Goal: Transaction & Acquisition: Book appointment/travel/reservation

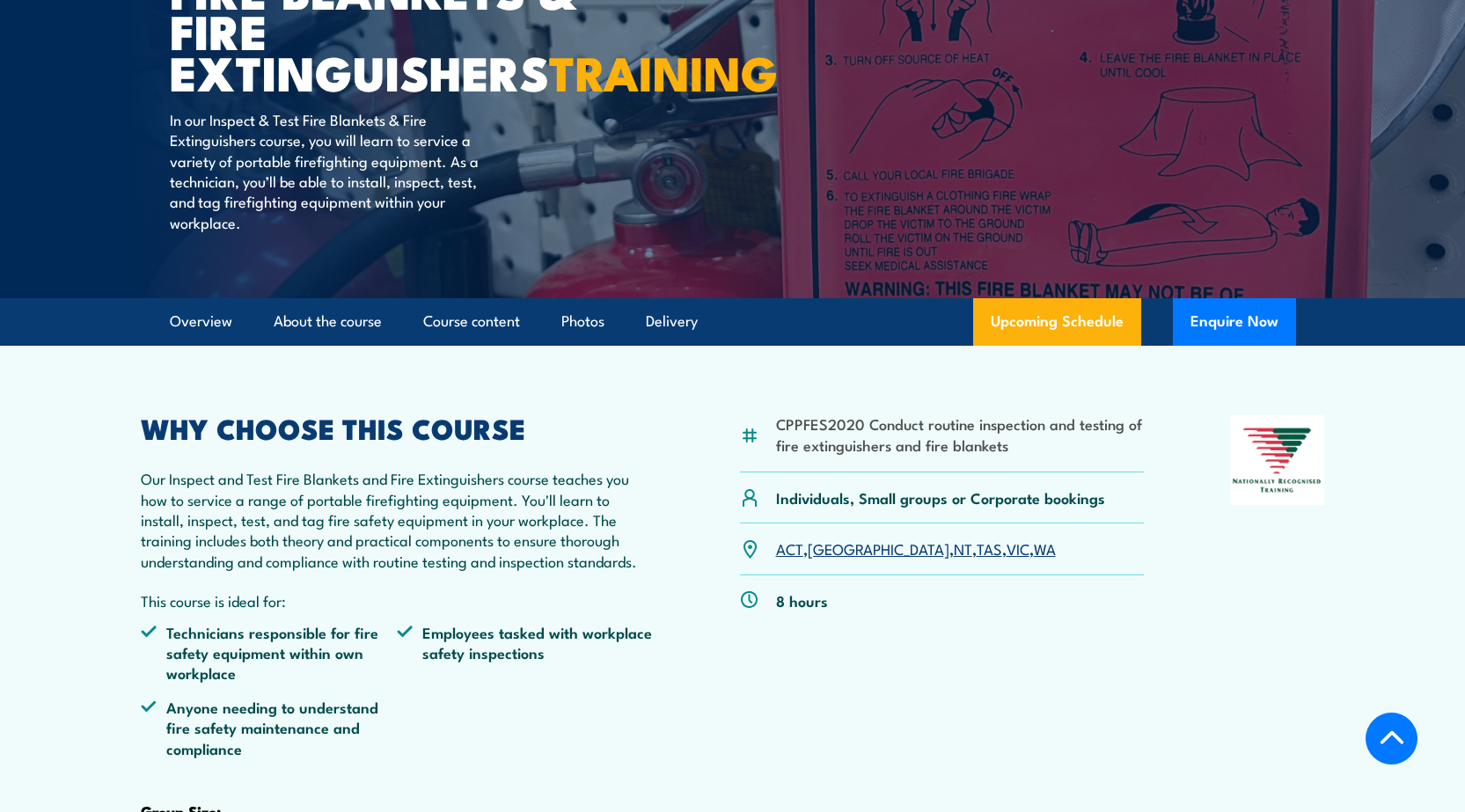
scroll to position [352, 0]
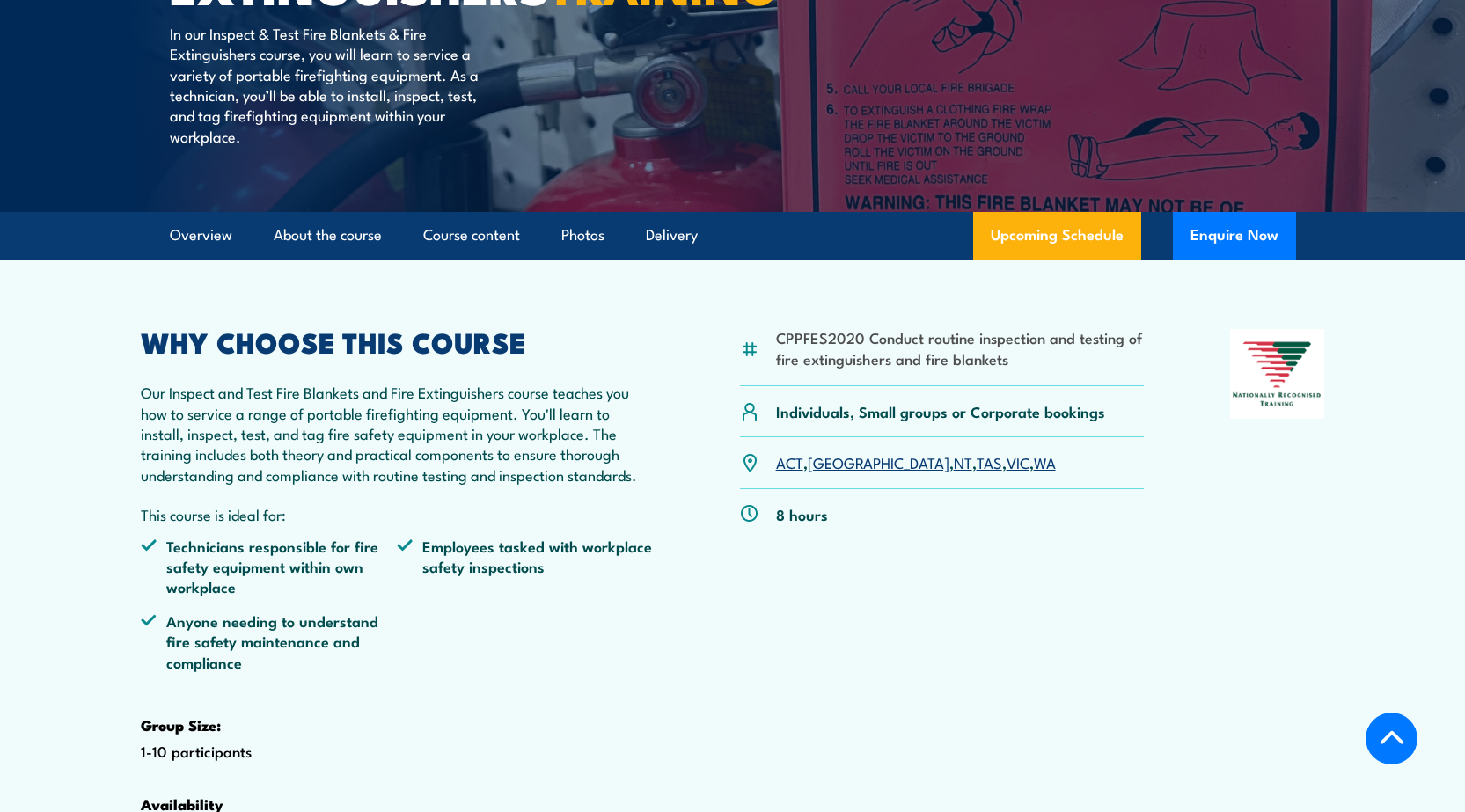
click at [1007, 472] on link "VIC" at bounding box center [1018, 462] width 23 height 21
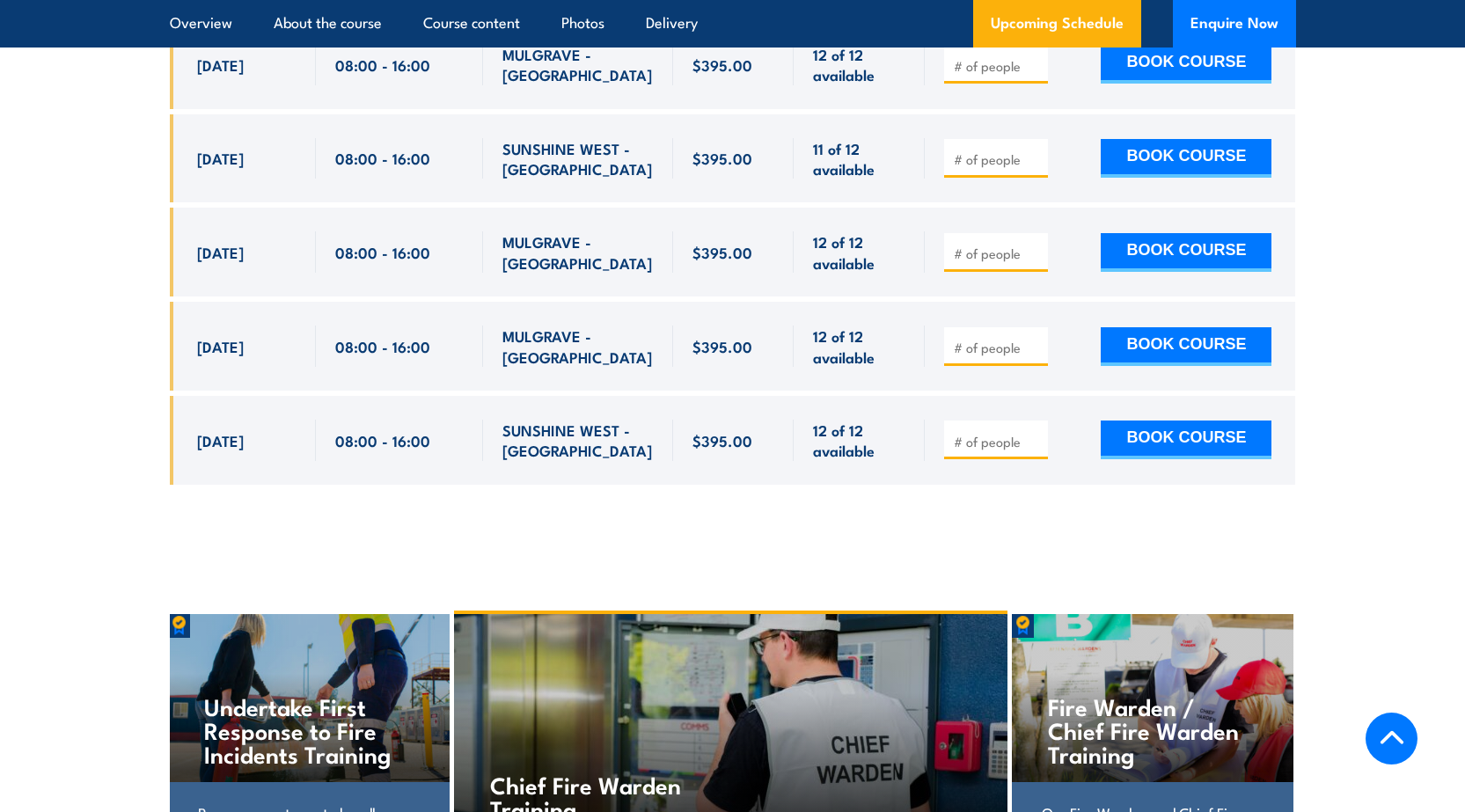
scroll to position [3621, 0]
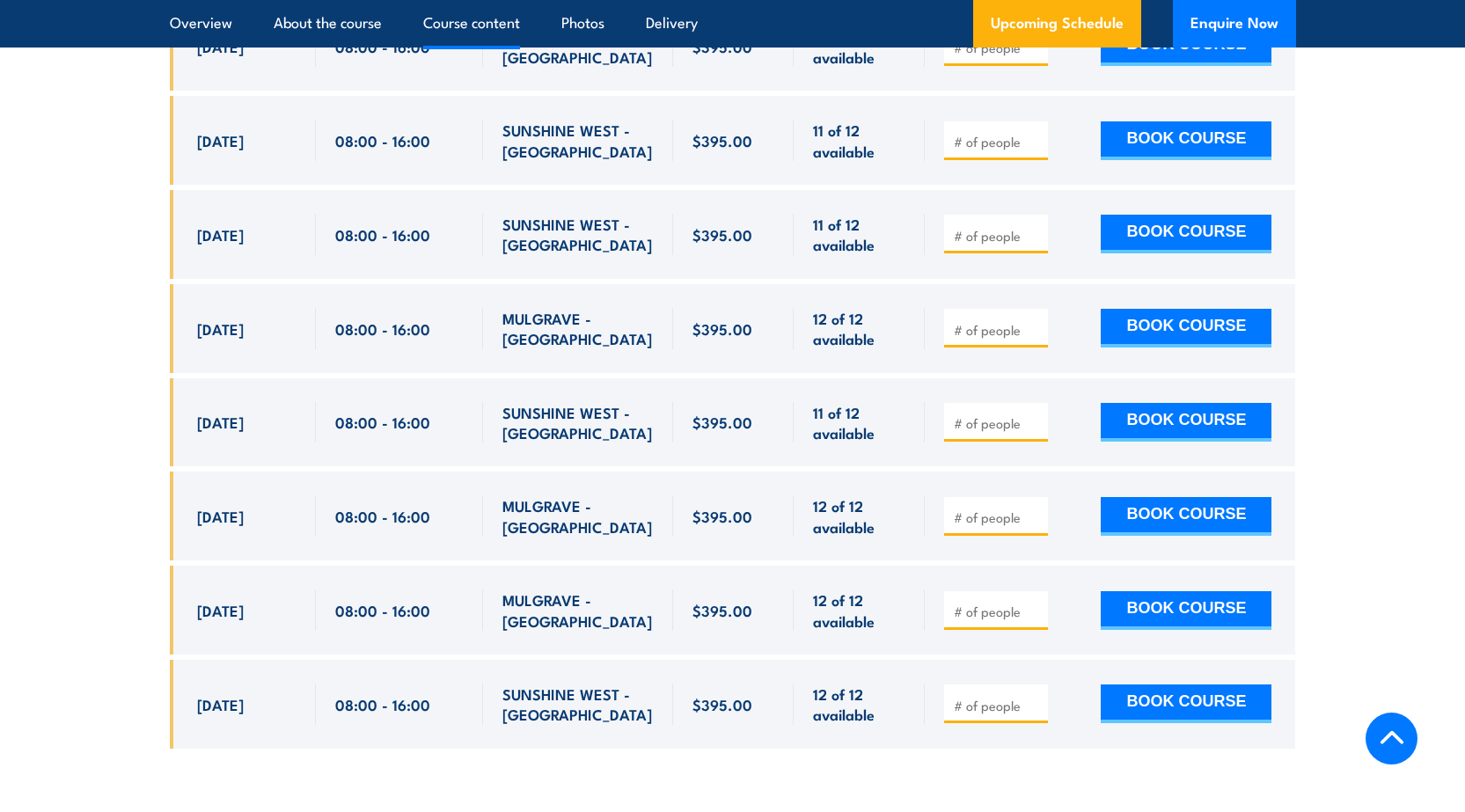
click at [470, 22] on link "Course content" at bounding box center [471, 24] width 97 height 47
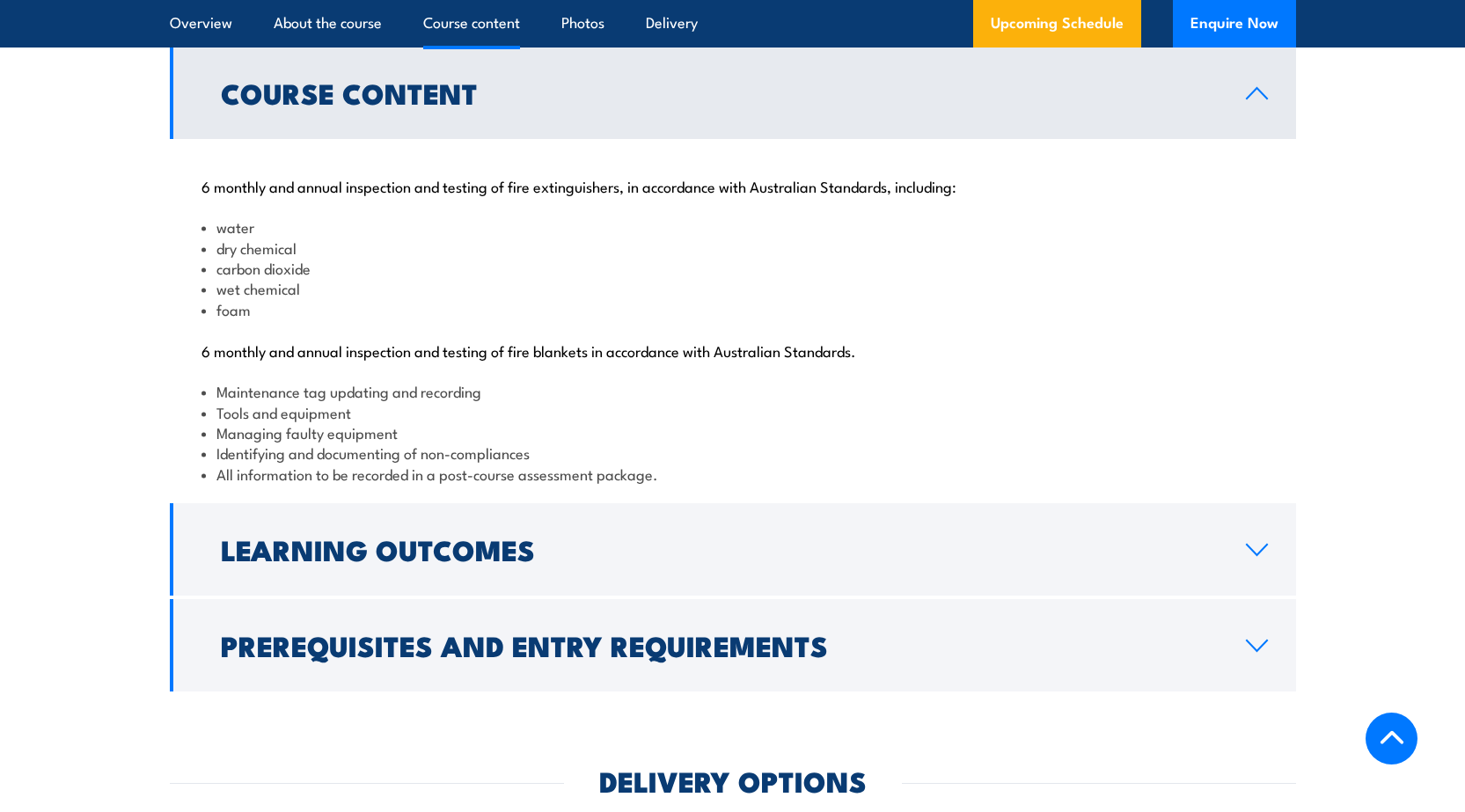
scroll to position [1759, 0]
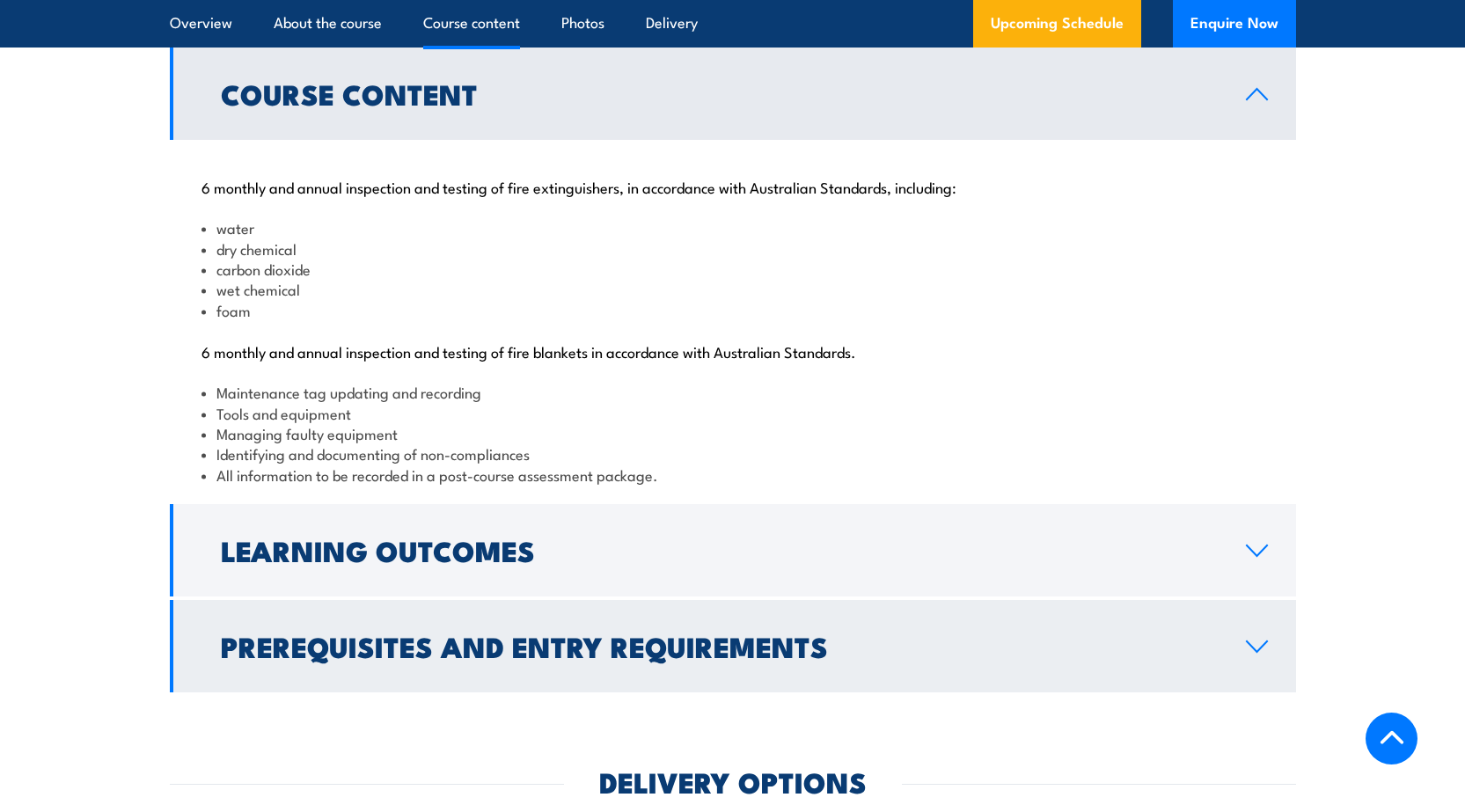
click at [1260, 654] on icon at bounding box center [1257, 646] width 24 height 14
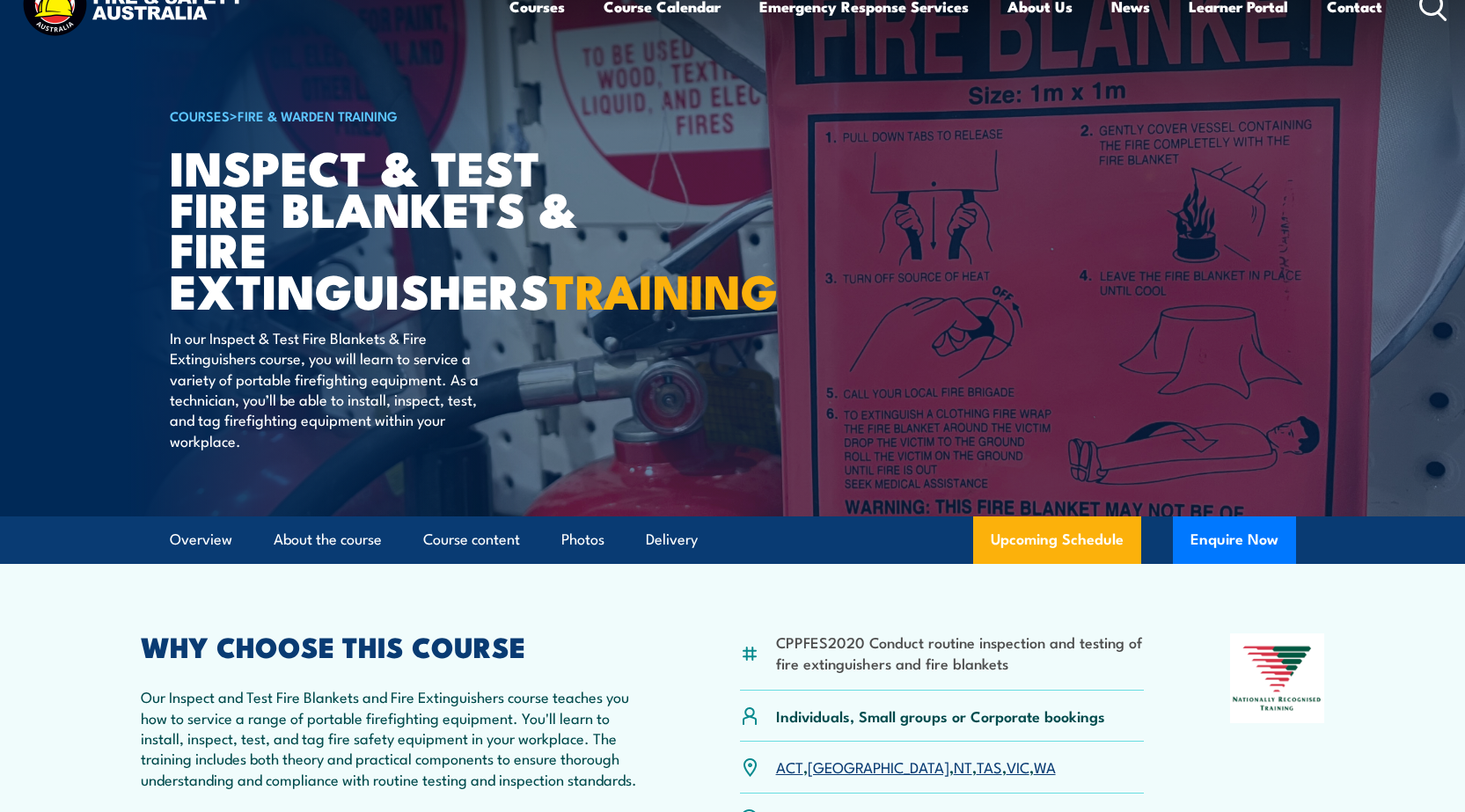
scroll to position [0, 0]
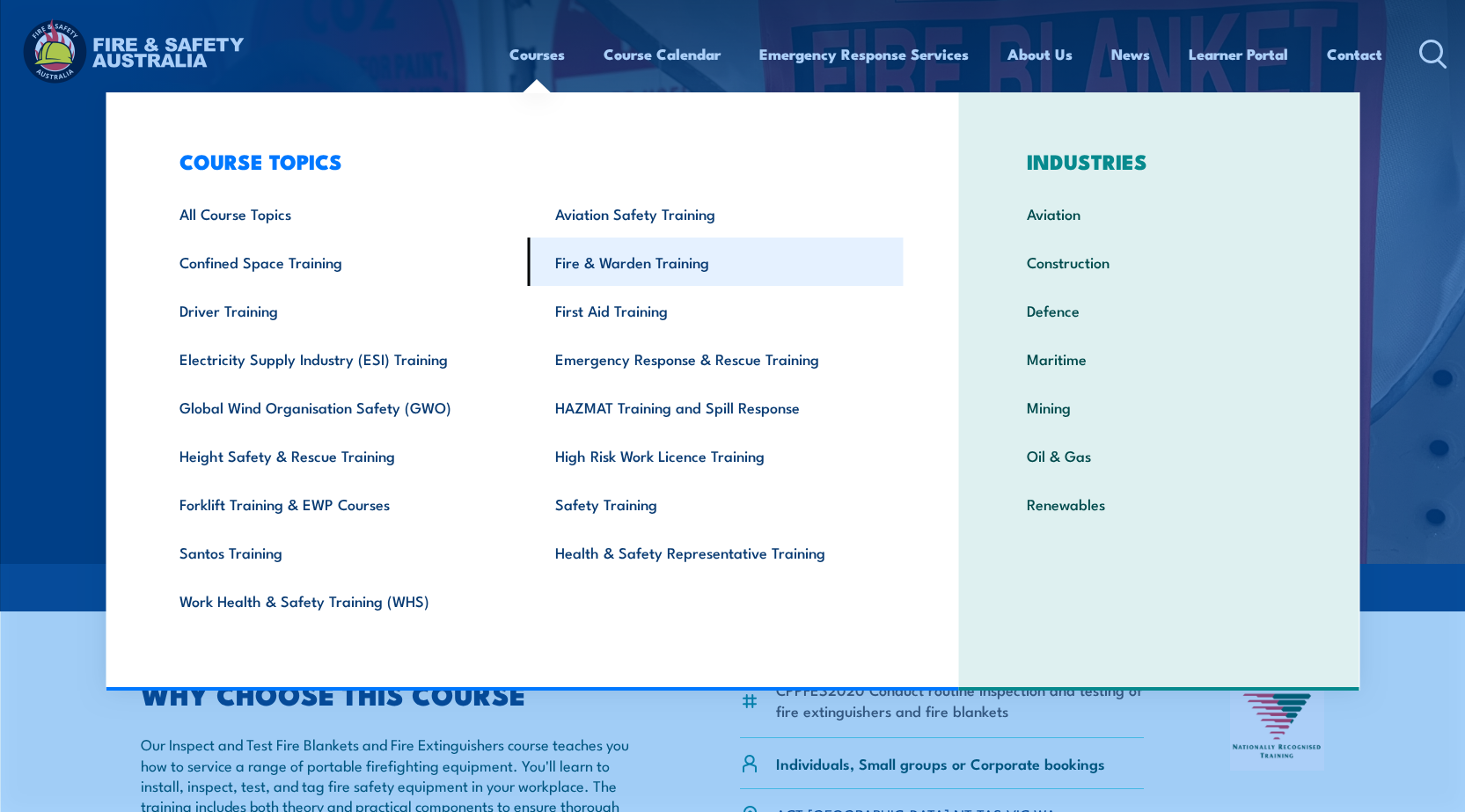
click at [788, 256] on link "Fire & Warden Training" at bounding box center [715, 262] width 375 height 48
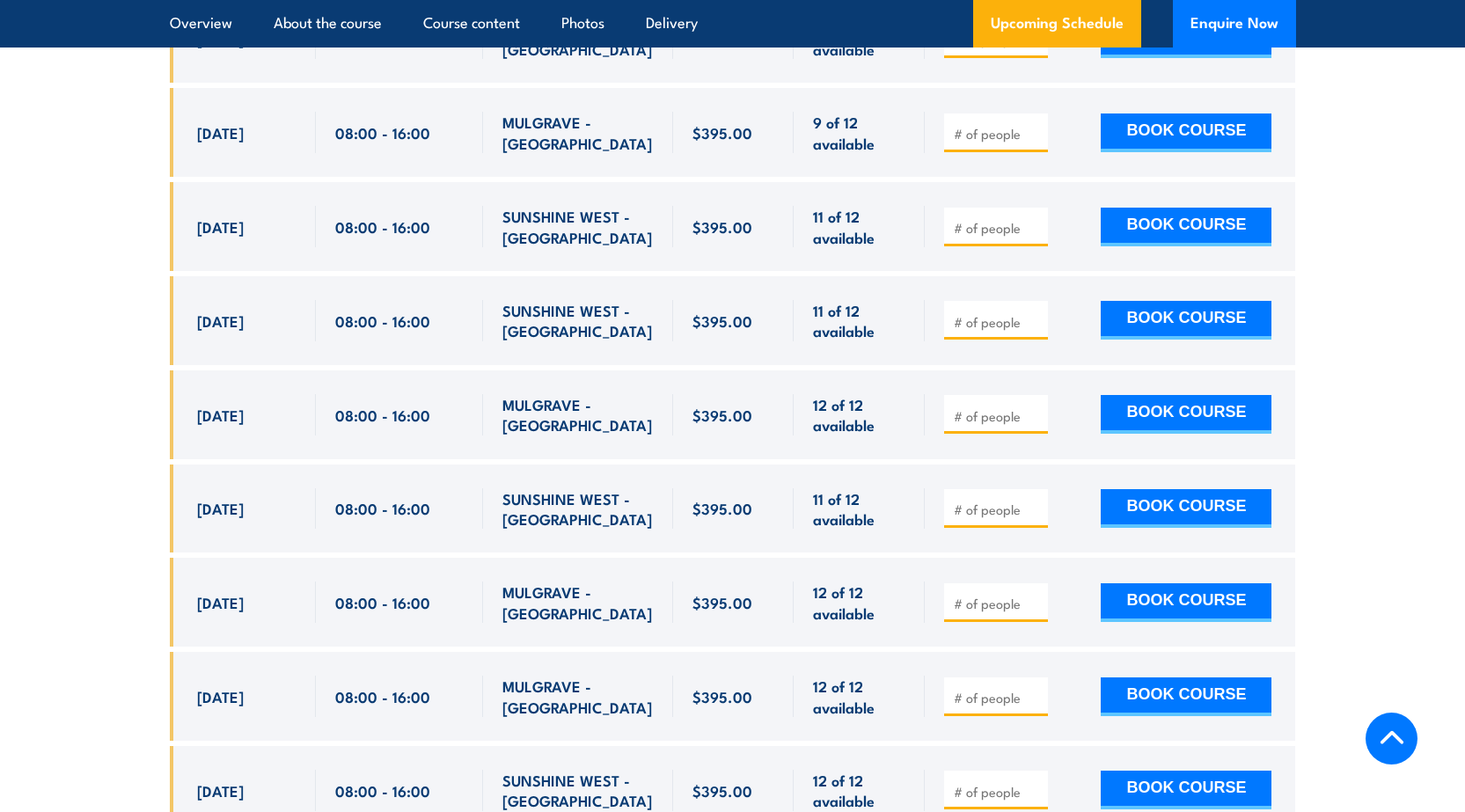
scroll to position [3536, 0]
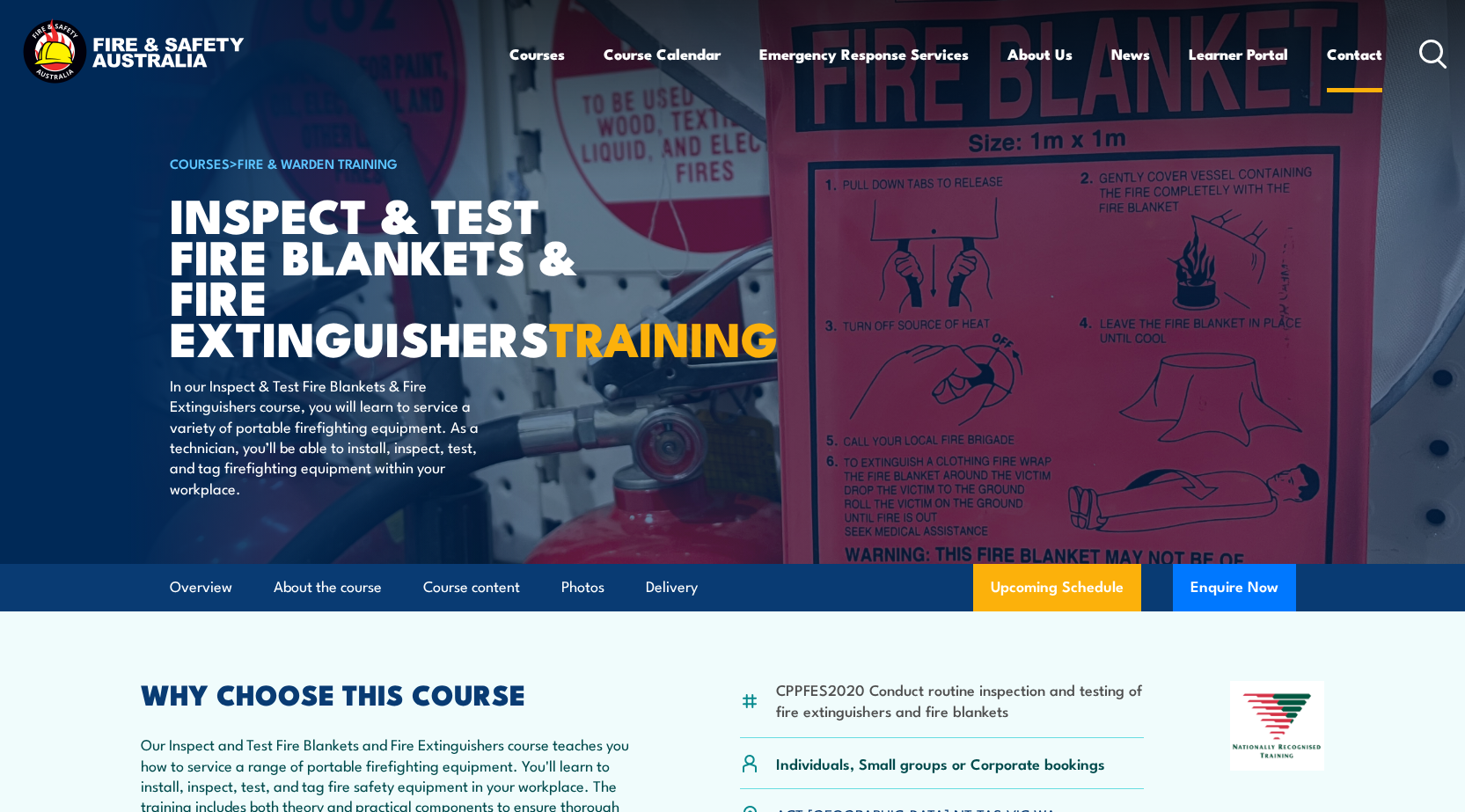
click at [1363, 46] on link "Contact" at bounding box center [1355, 55] width 56 height 47
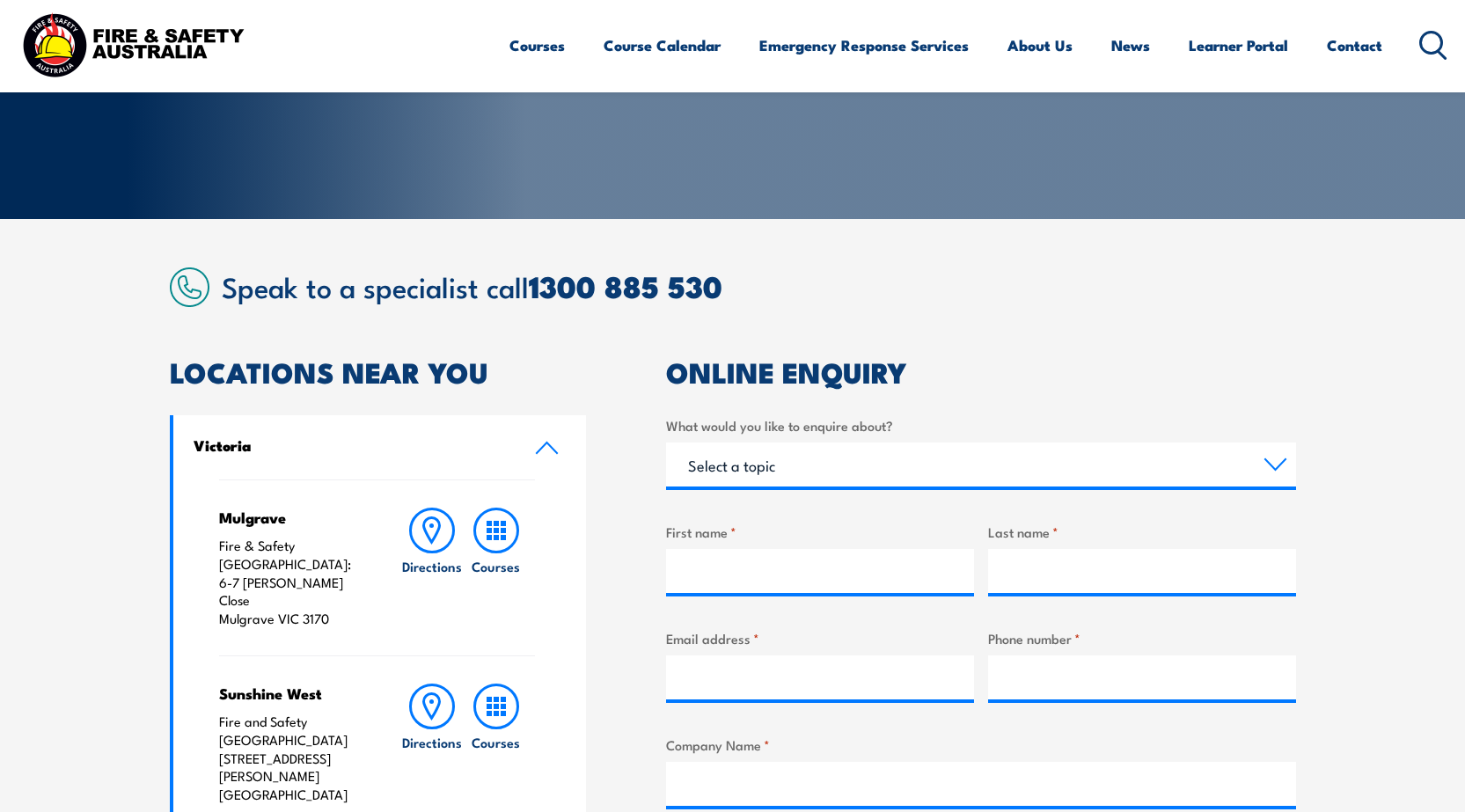
scroll to position [88, 0]
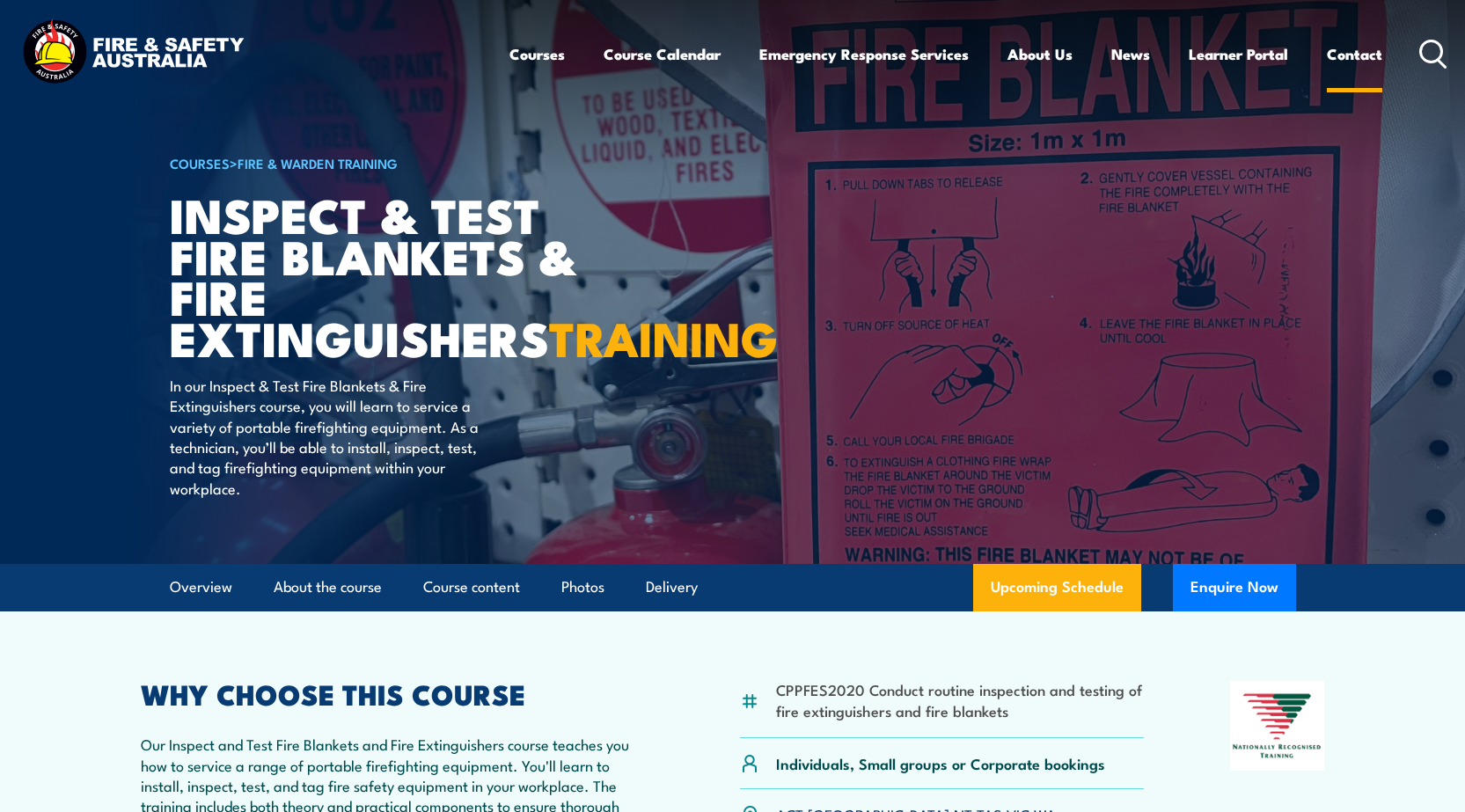
click at [1371, 55] on link "Contact" at bounding box center [1355, 55] width 56 height 47
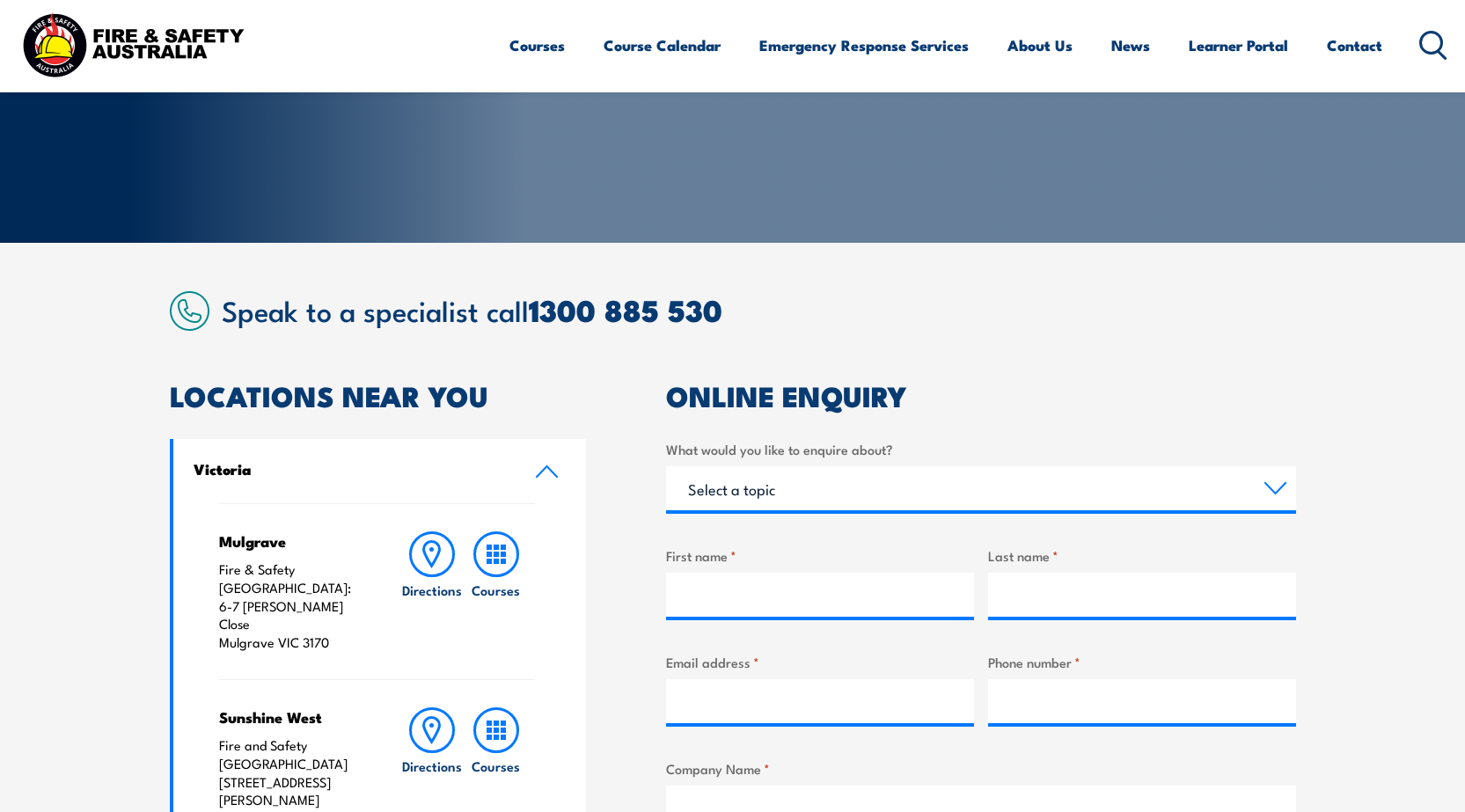
scroll to position [264, 0]
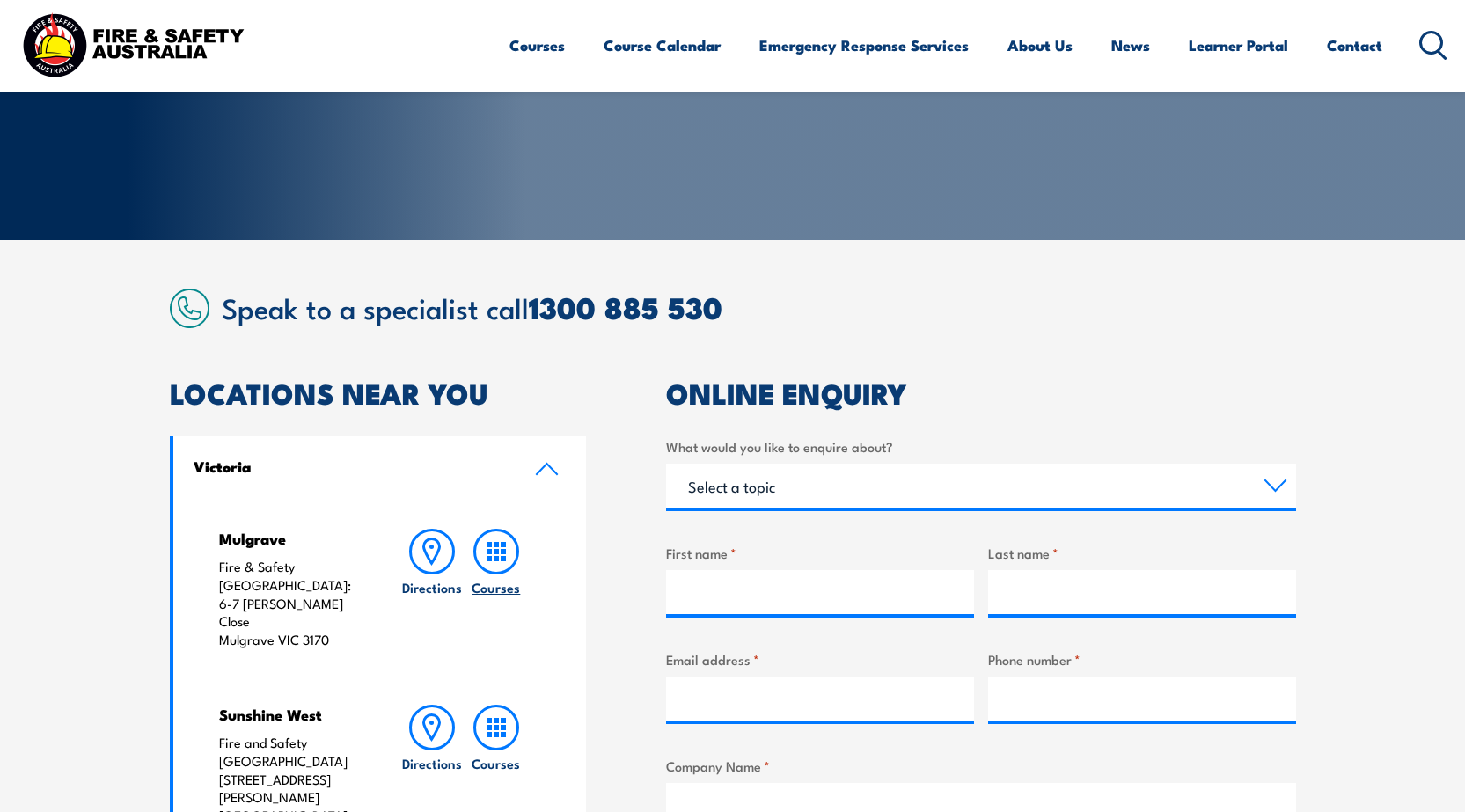
click at [497, 550] on rect at bounding box center [497, 552] width 6 height 6
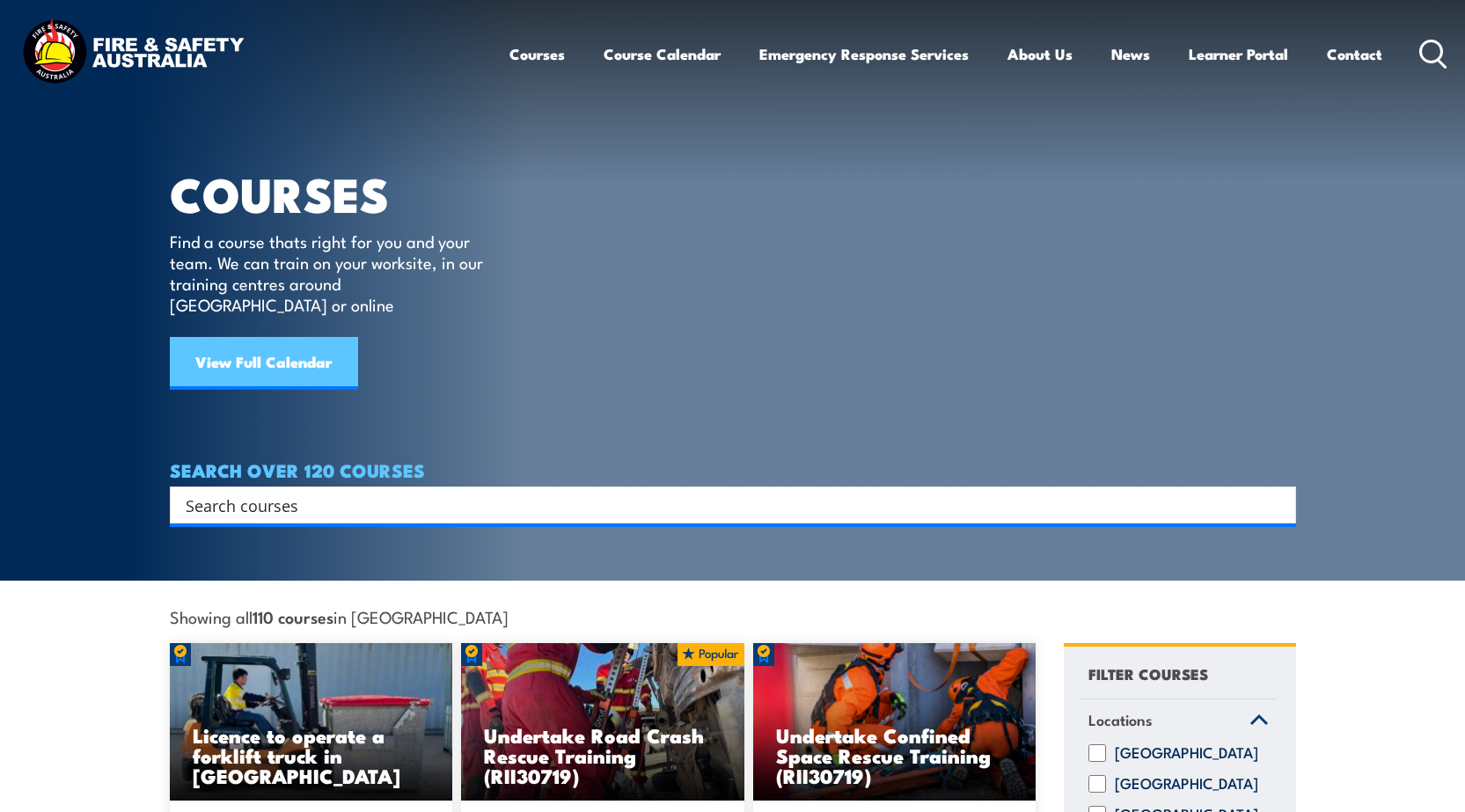
click at [275, 342] on link "View Full Calendar" at bounding box center [264, 363] width 188 height 53
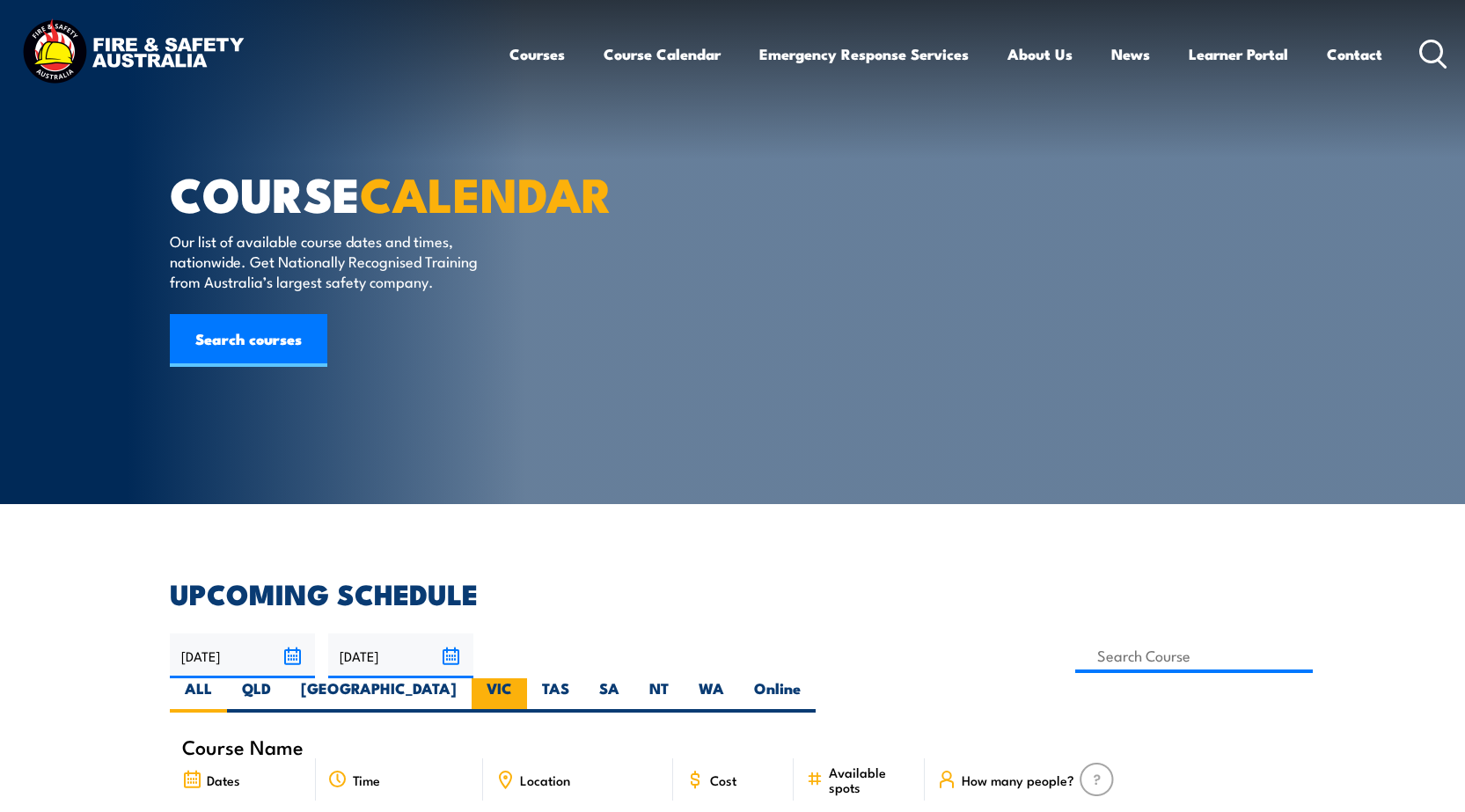
click at [527, 678] on label "VIC" at bounding box center [499, 695] width 56 height 34
click at [524, 678] on input "VIC" at bounding box center [518, 684] width 11 height 11
radio input "true"
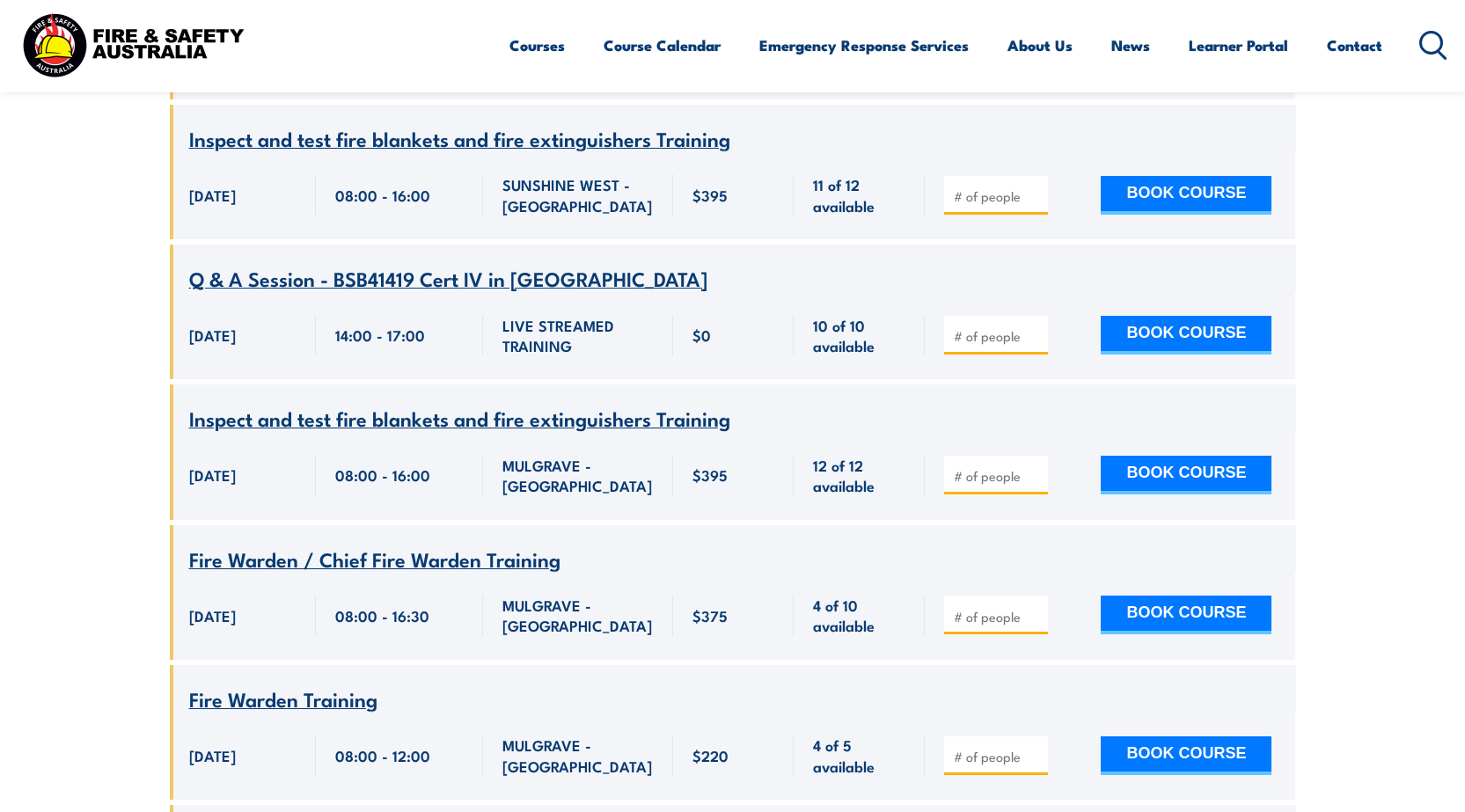
scroll to position [7886, 0]
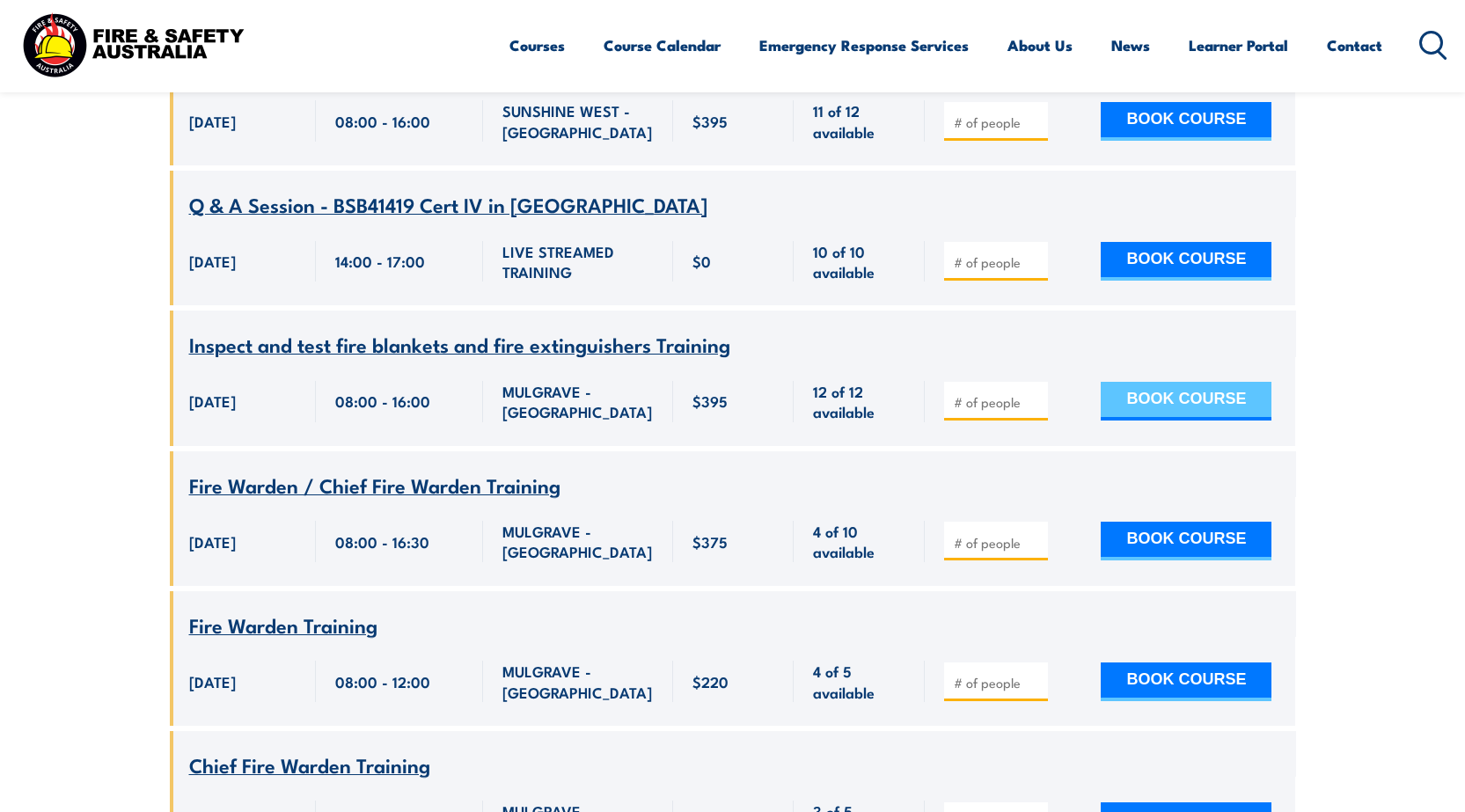
click at [1175, 382] on button "BOOK COURSE" at bounding box center [1186, 401] width 170 height 39
type input "1"
click at [1034, 393] on input "1" at bounding box center [998, 402] width 88 height 18
click at [1152, 382] on button "BOOK COURSE" at bounding box center [1186, 401] width 170 height 39
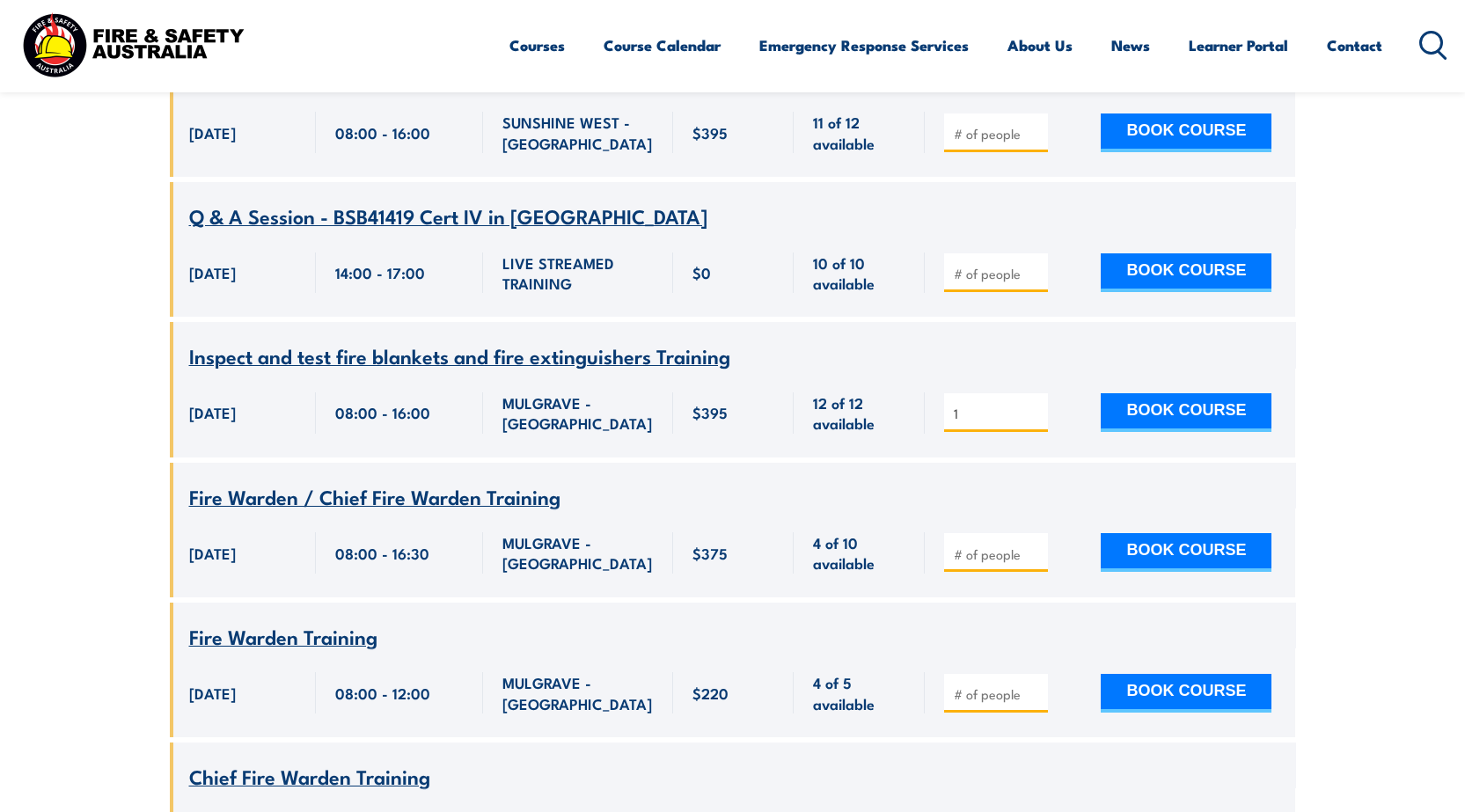
scroll to position [7886, 0]
